Goal: Navigation & Orientation: Find specific page/section

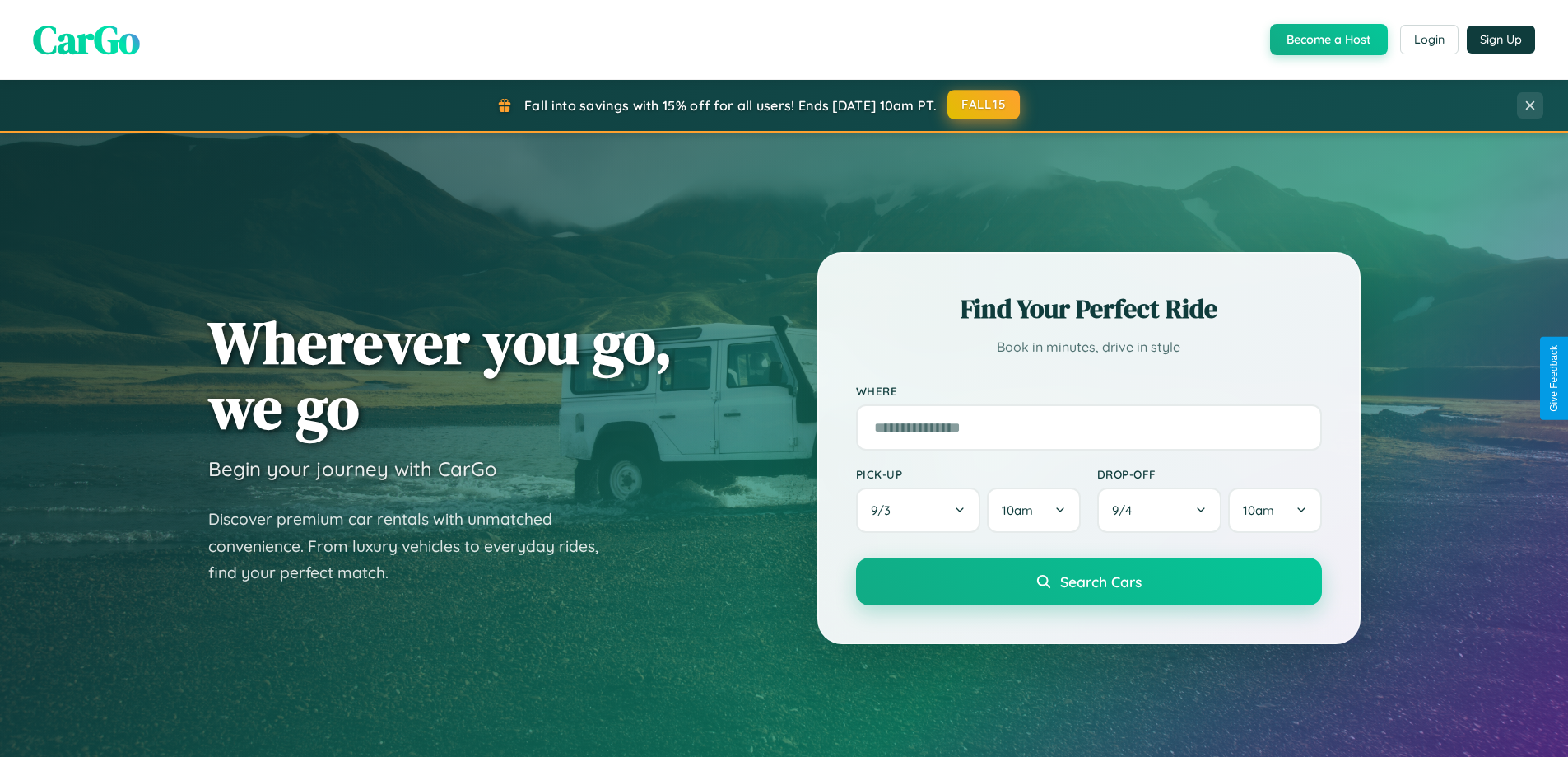
click at [984, 105] on button "FALL15" at bounding box center [983, 105] width 72 height 30
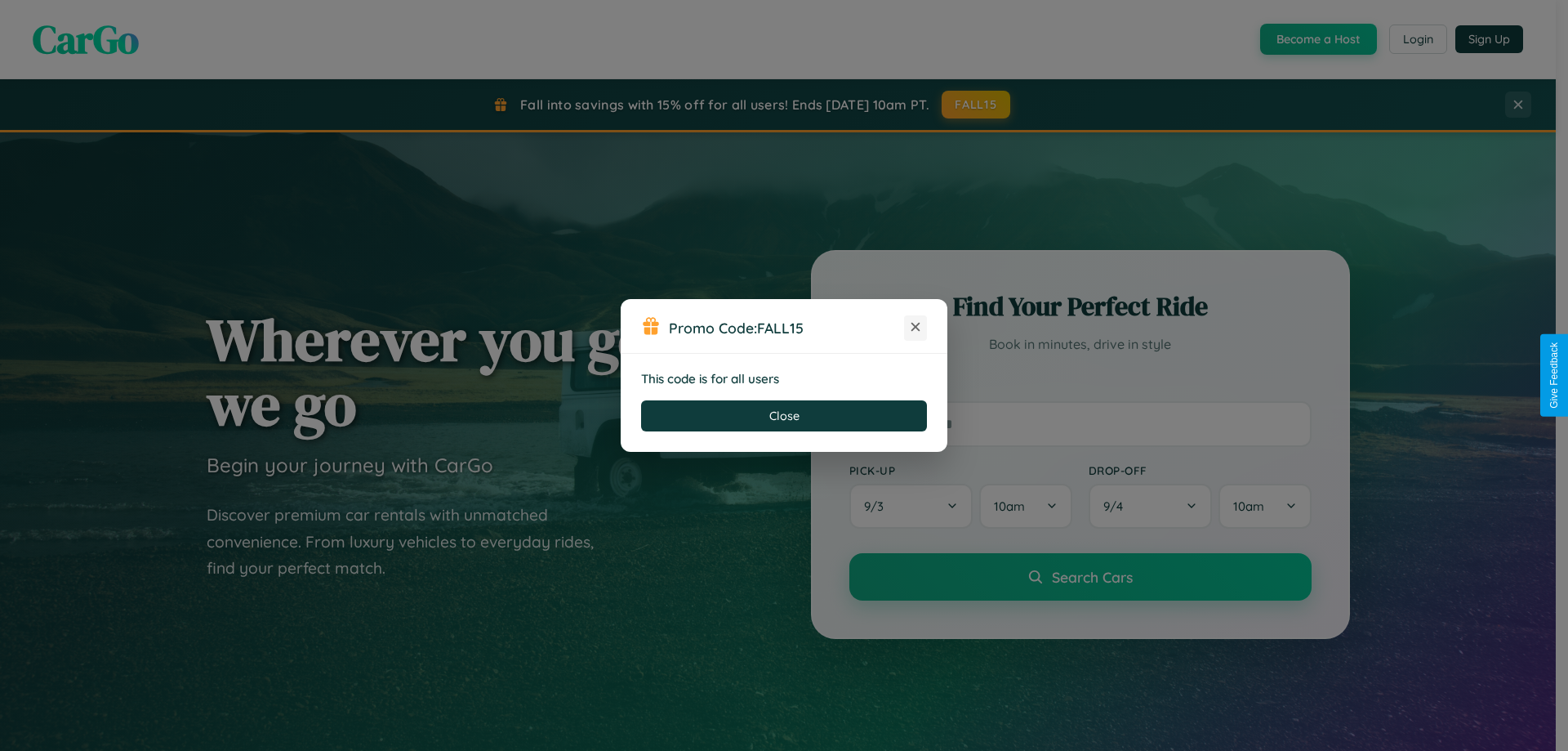
click at [916, 327] on icon at bounding box center [916, 327] width 17 height 17
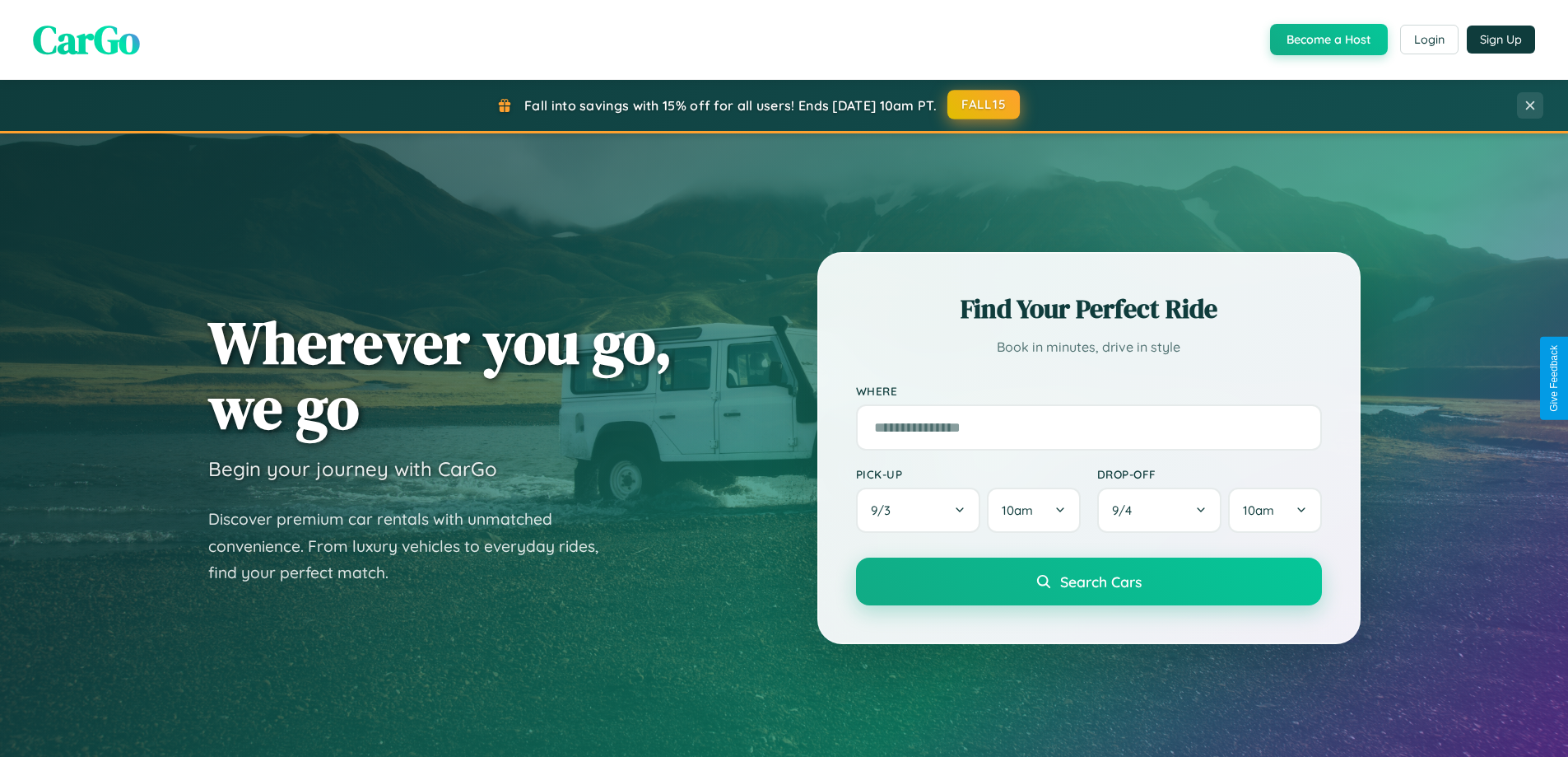
click at [984, 105] on button "FALL15" at bounding box center [983, 105] width 72 height 30
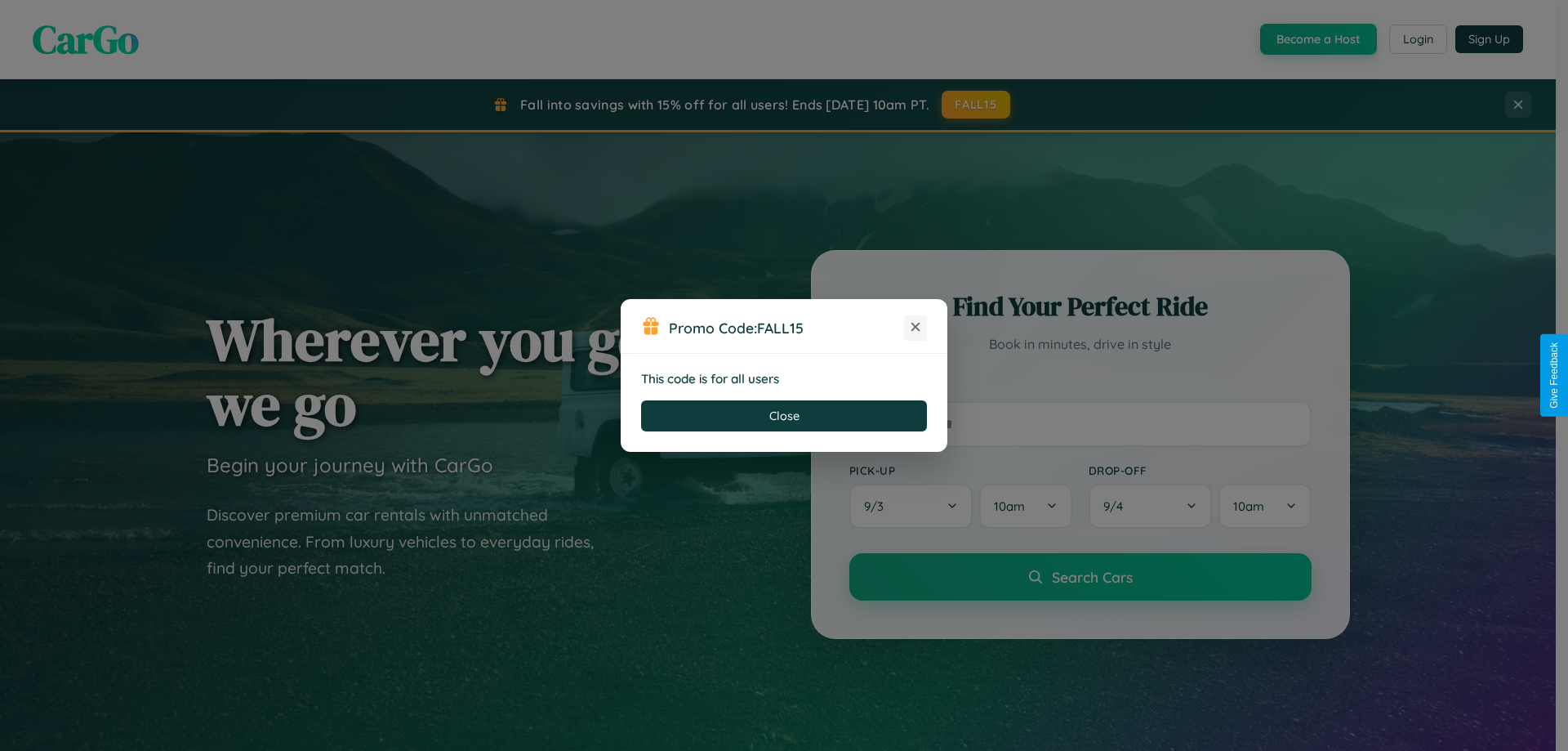
click at [916, 327] on icon at bounding box center [916, 327] width 17 height 17
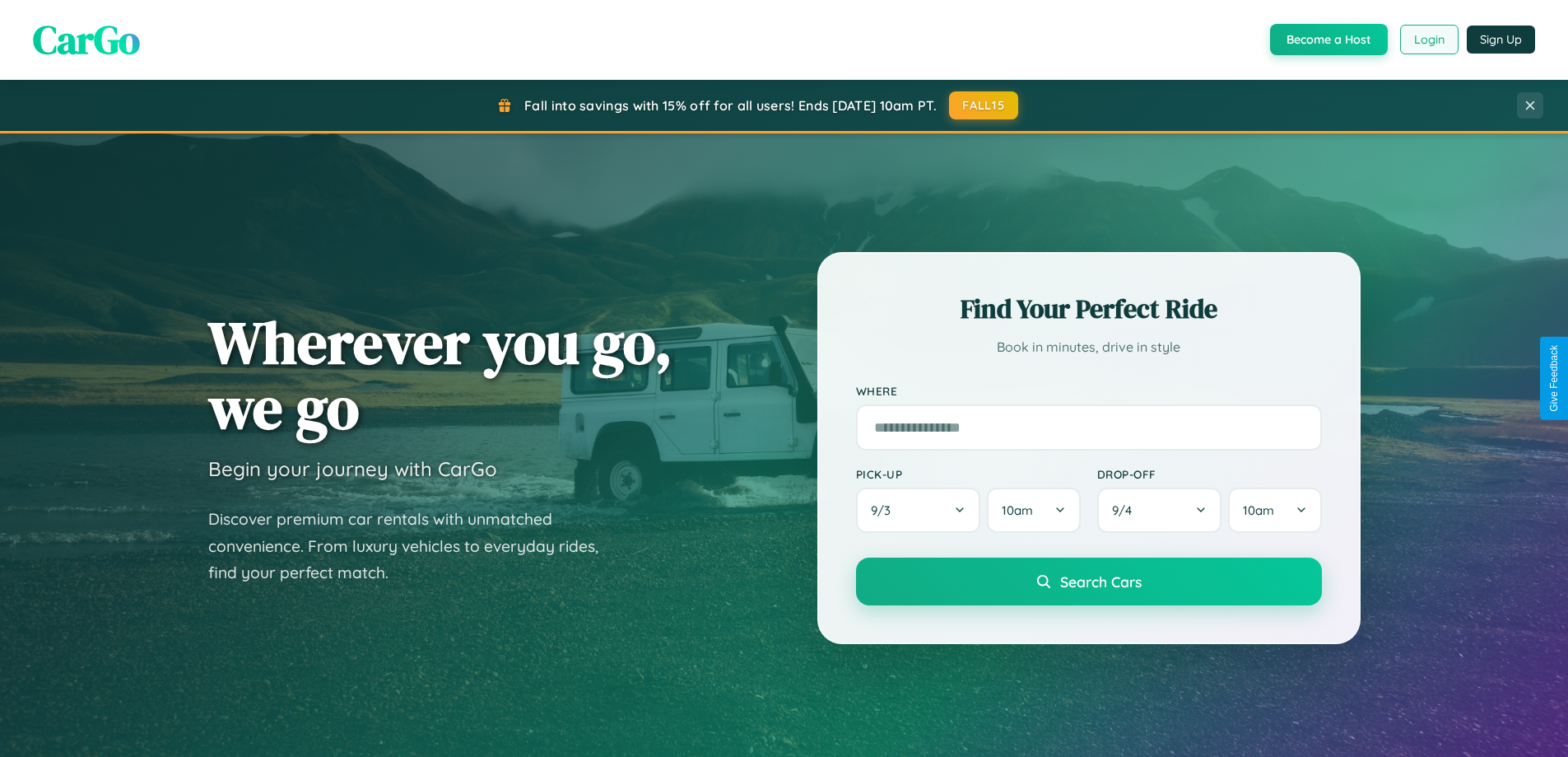
click at [1428, 40] on button "Login" at bounding box center [1429, 40] width 58 height 30
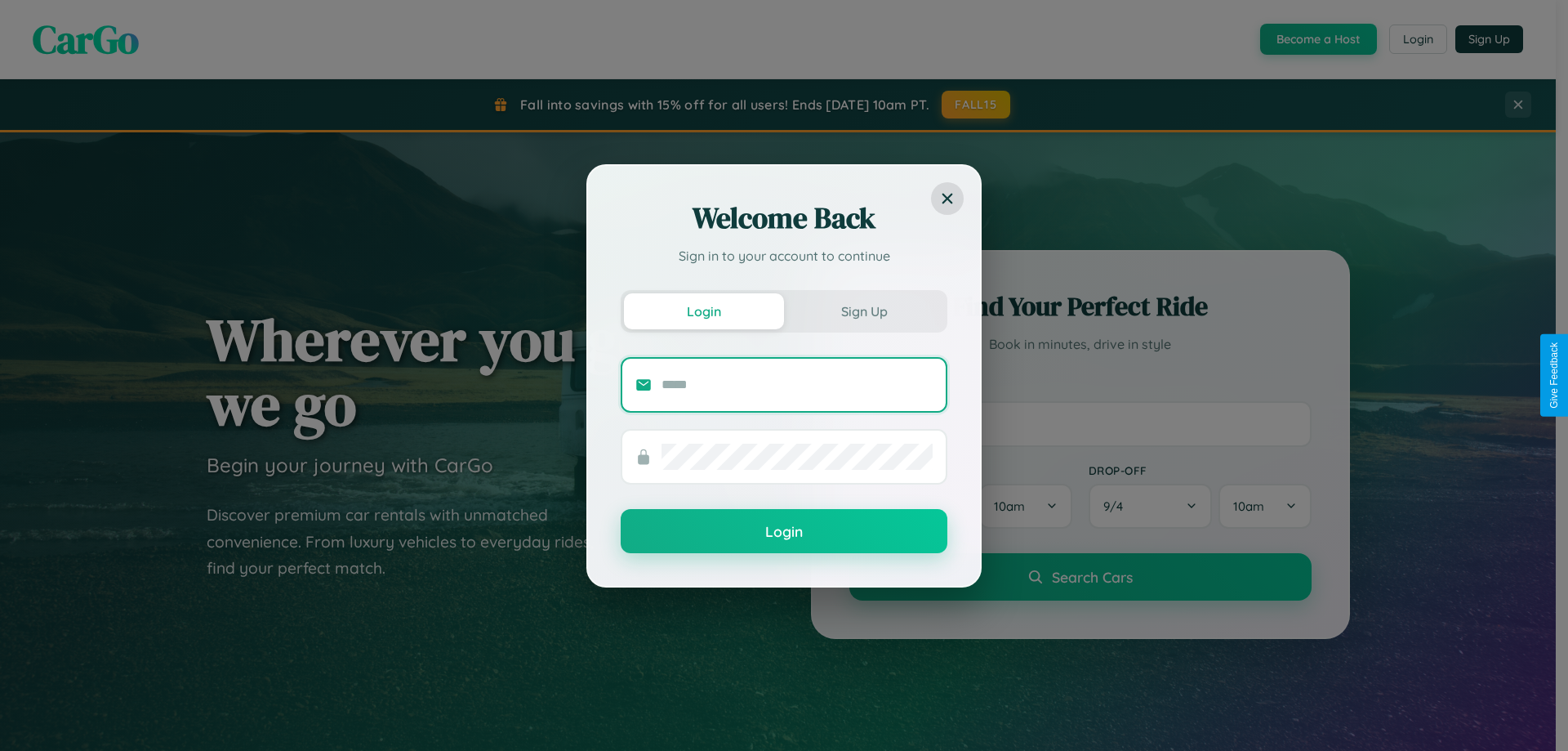
click at [797, 384] on input "text" at bounding box center [797, 384] width 271 height 26
type input "**********"
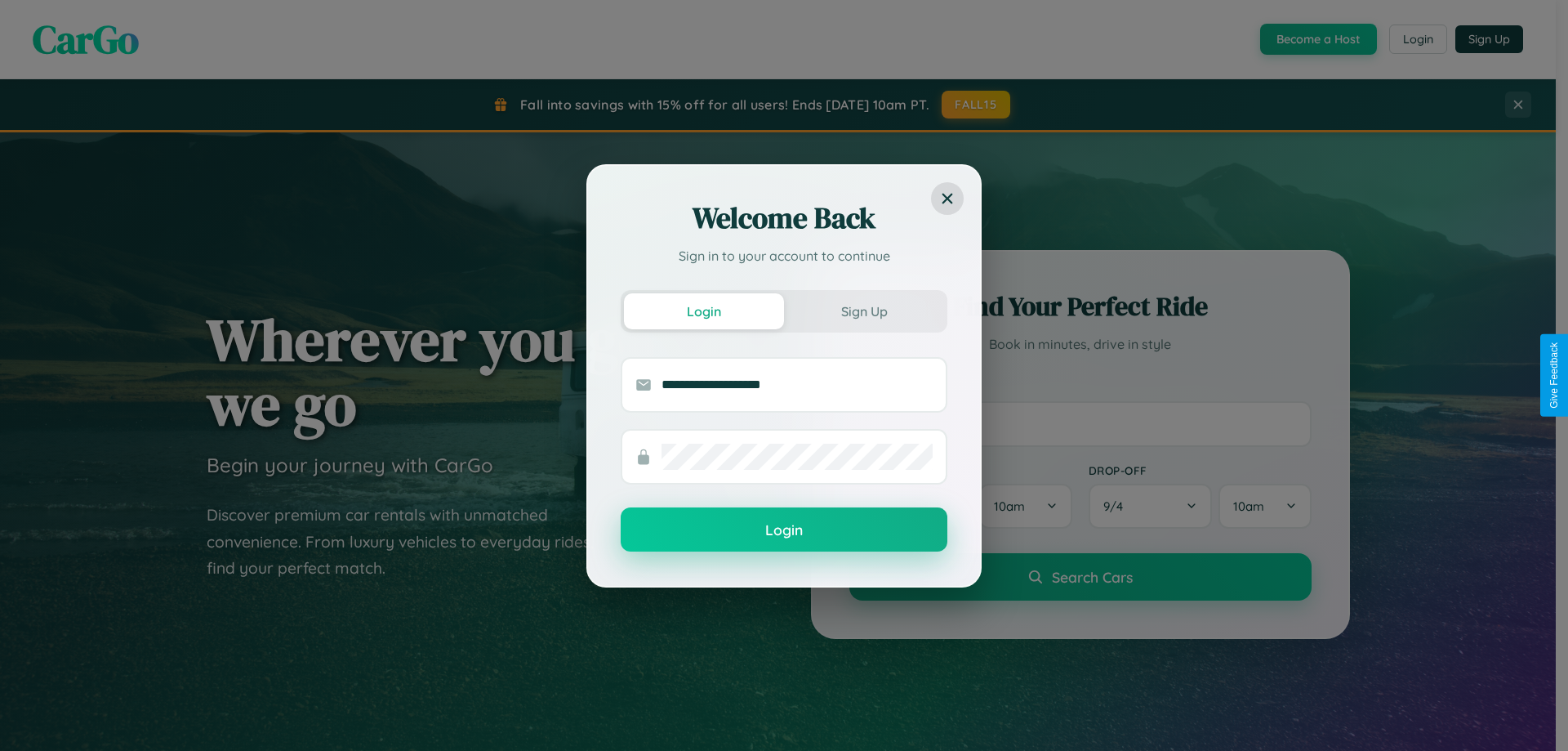
click at [784, 530] on button "Login" at bounding box center [784, 529] width 327 height 44
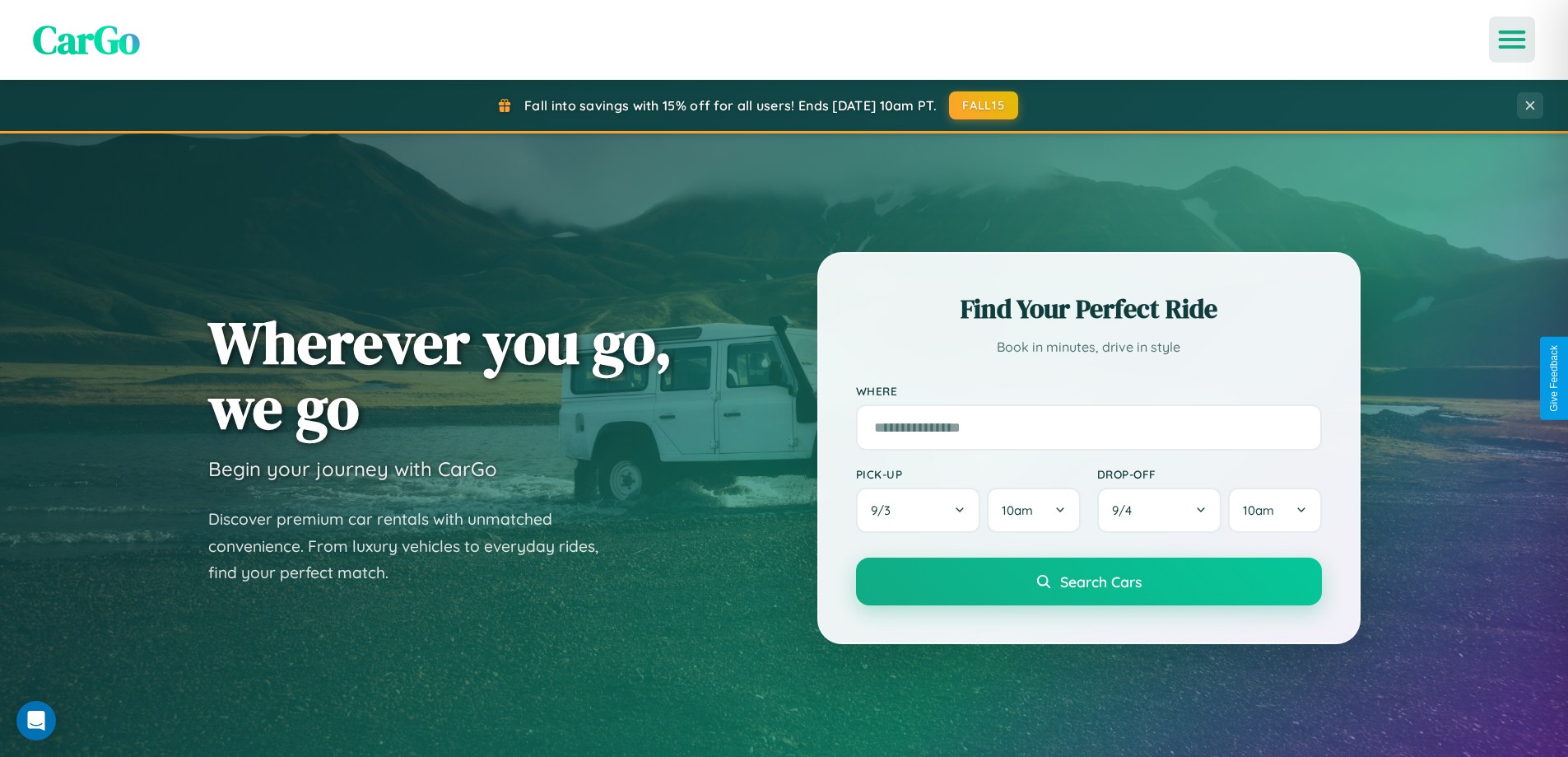
click at [1511, 40] on icon "Open menu" at bounding box center [1512, 40] width 24 height 15
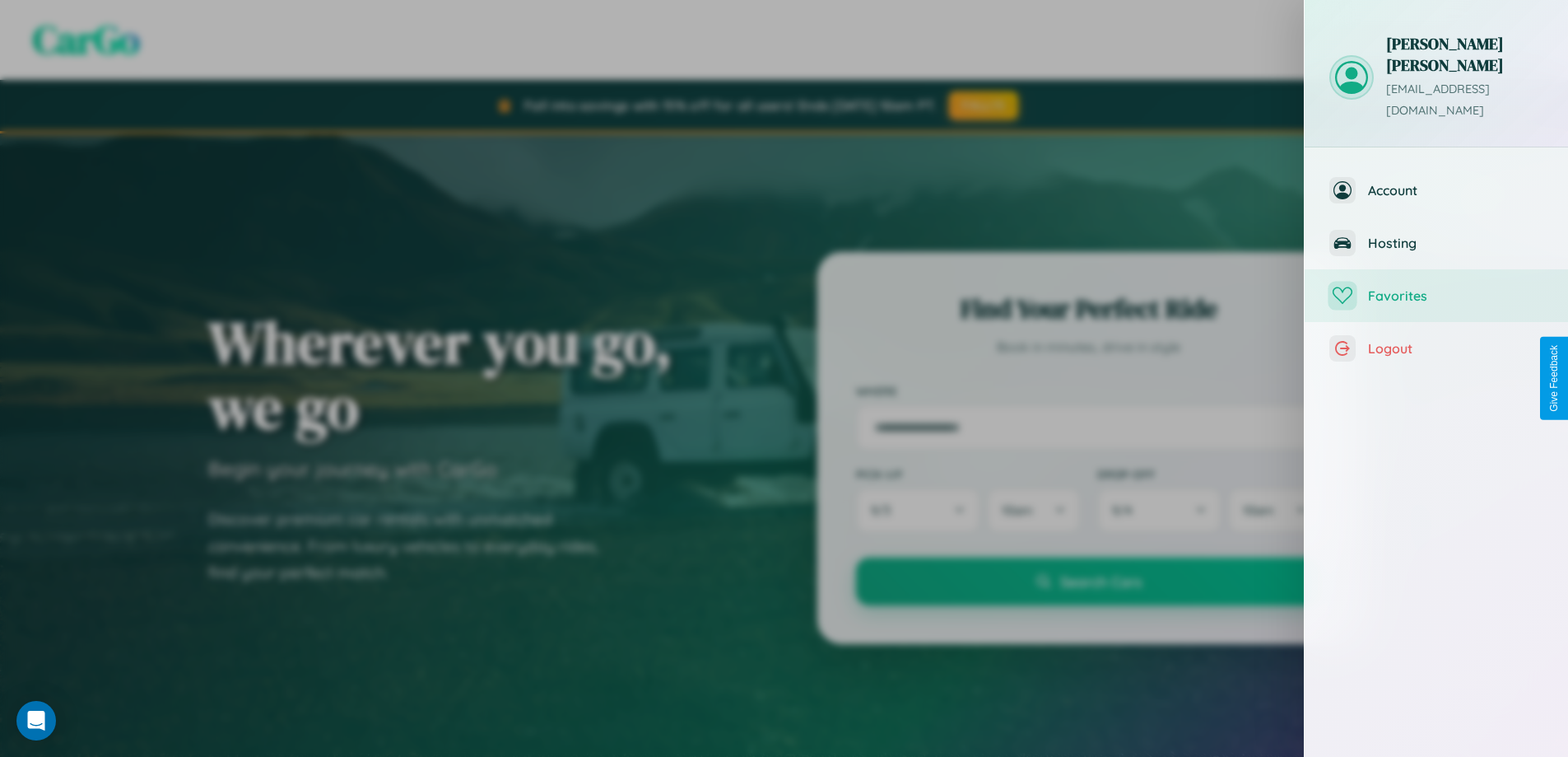
click at [1436, 287] on span "Favorites" at bounding box center [1455, 295] width 175 height 17
